Goal: Check status: Check status

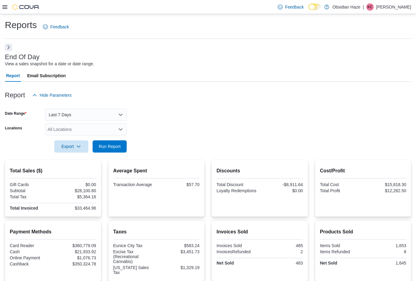
scroll to position [14, 27]
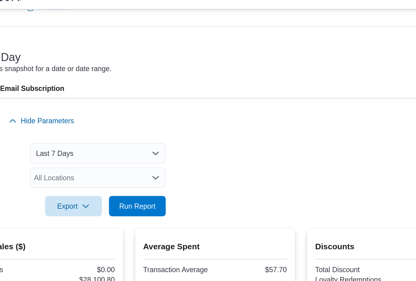
click at [99, 133] on span "Run Report" at bounding box center [110, 132] width 22 height 6
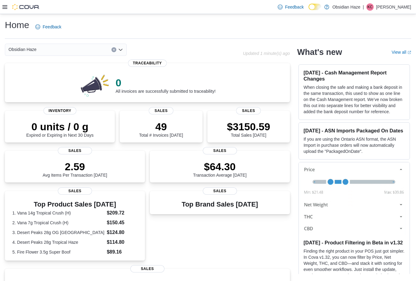
click at [6, 7] on icon at bounding box center [4, 7] width 5 height 4
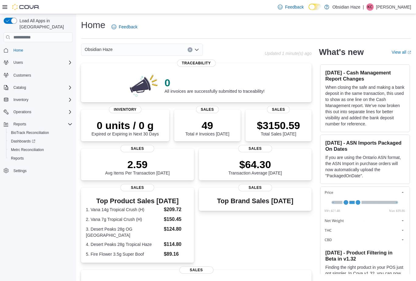
click at [6, 6] on icon at bounding box center [4, 7] width 5 height 4
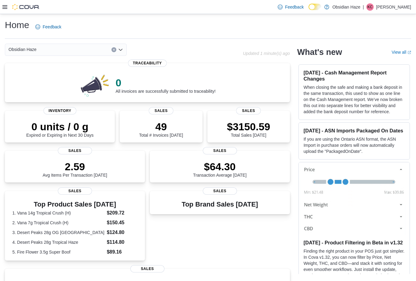
click at [6, 9] on icon at bounding box center [4, 7] width 5 height 4
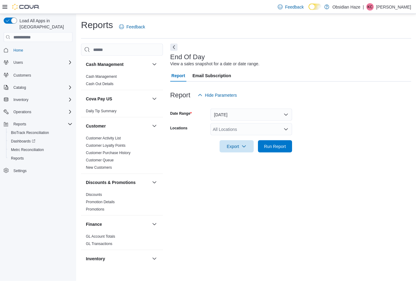
scroll to position [13, 0]
click at [282, 143] on span "Run Report" at bounding box center [275, 146] width 22 height 6
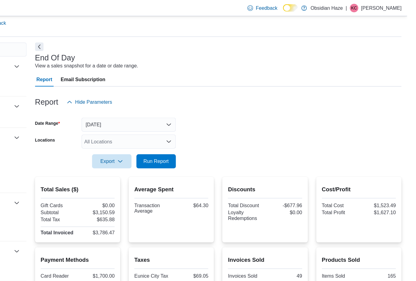
scroll to position [7, 0]
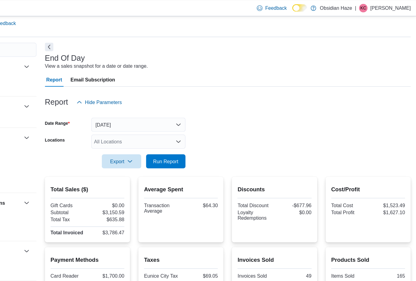
click at [134, 108] on button "Today" at bounding box center [175, 108] width 82 height 12
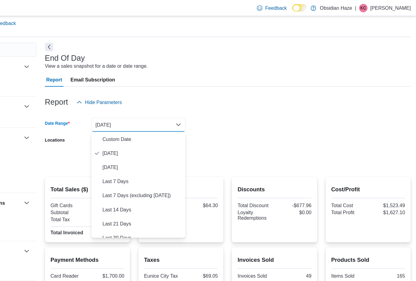
click at [144, 145] on span "Yesterday" at bounding box center [178, 144] width 69 height 7
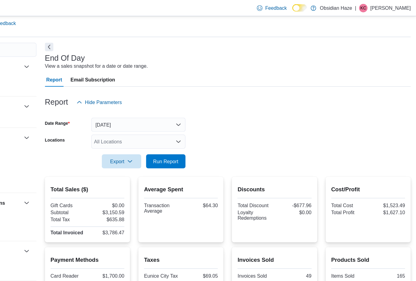
click at [188, 140] on span "Run Report" at bounding box center [199, 139] width 22 height 6
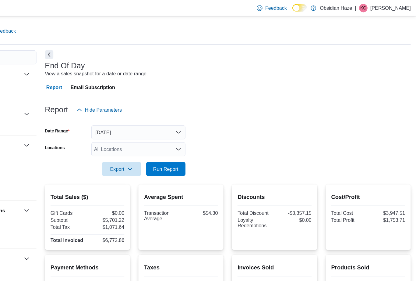
click at [134, 115] on button "Yesterday" at bounding box center [175, 114] width 82 height 12
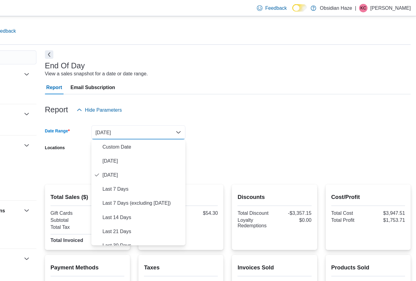
click at [144, 139] on span "Today" at bounding box center [178, 139] width 69 height 7
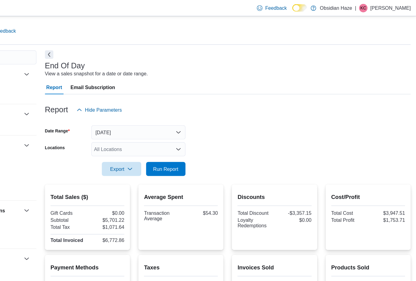
click at [188, 147] on span "Run Report" at bounding box center [199, 146] width 22 height 6
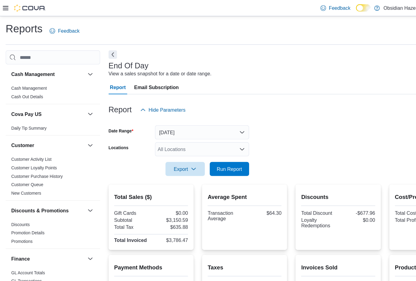
click at [165, 115] on button "Today" at bounding box center [175, 114] width 82 height 12
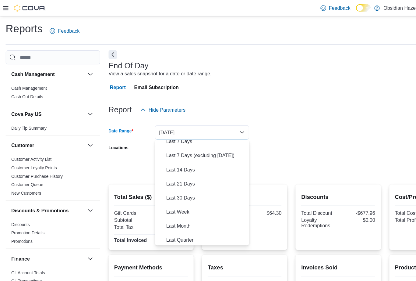
scroll to position [45, 0]
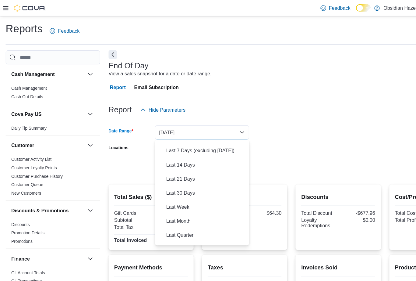
click at [172, 167] on span "Last 30 Days" at bounding box center [178, 166] width 69 height 7
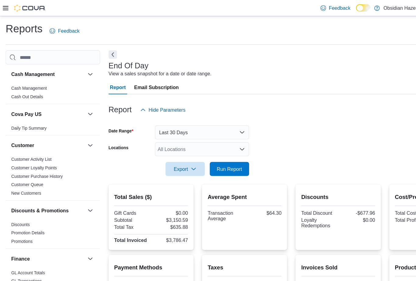
click at [200, 144] on span "Run Report" at bounding box center [199, 146] width 22 height 6
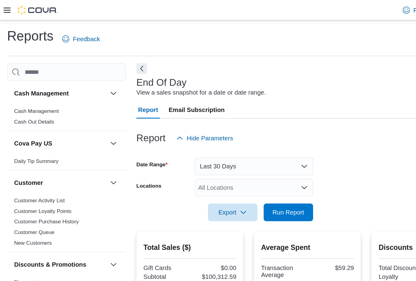
click at [194, 113] on button "Last 30 Days" at bounding box center [175, 114] width 82 height 12
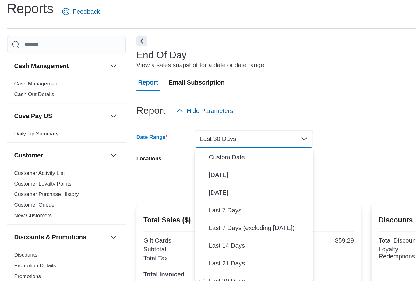
scroll to position [6, 0]
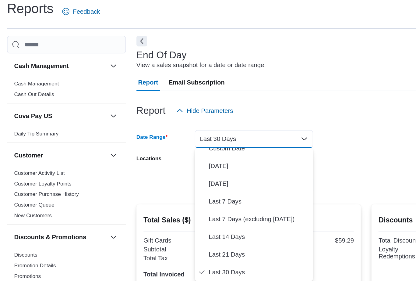
click at [163, 154] on span "Last 7 Days" at bounding box center [178, 157] width 69 height 7
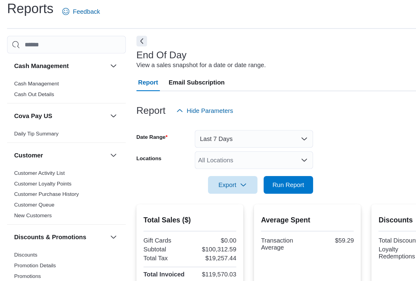
click at [198, 143] on span "Run Report" at bounding box center [199, 146] width 22 height 6
